Goal: Check status: Check status

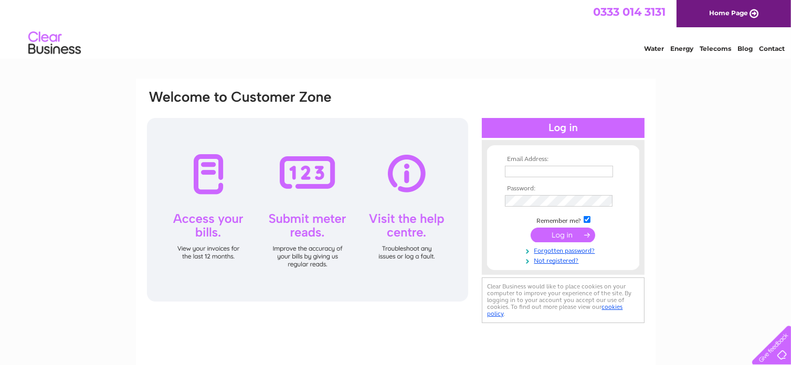
type input "[EMAIL_ADDRESS][DOMAIN_NAME]"
click at [565, 235] on input "submit" at bounding box center [563, 235] width 65 height 15
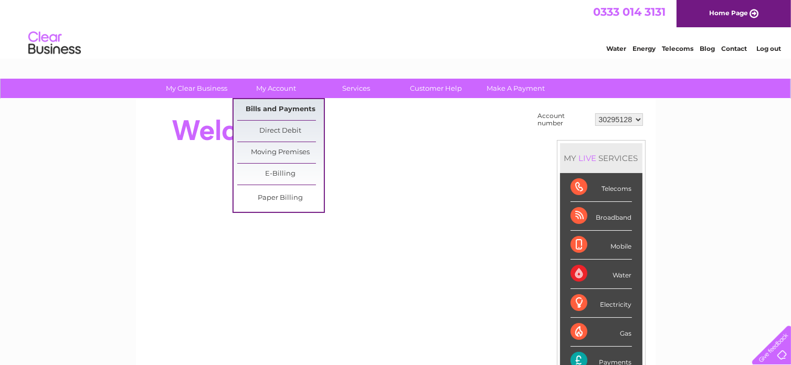
click at [272, 109] on link "Bills and Payments" at bounding box center [280, 109] width 87 height 21
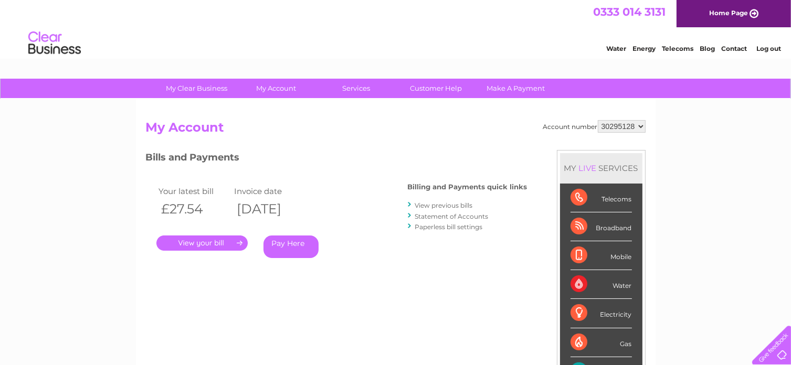
click at [439, 204] on link "View previous bills" at bounding box center [444, 206] width 58 height 8
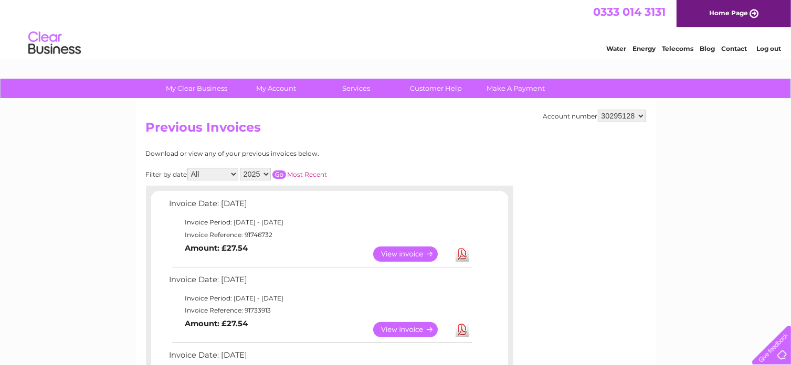
click at [407, 252] on link "View" at bounding box center [411, 254] width 77 height 15
